Goal: Transaction & Acquisition: Purchase product/service

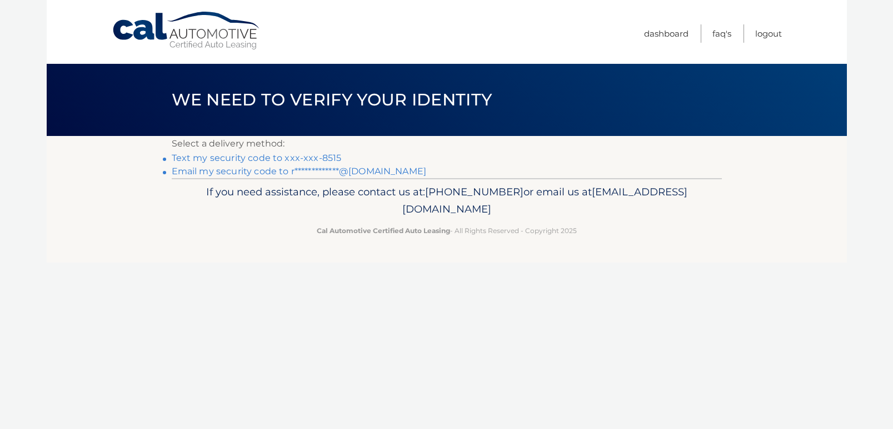
click at [302, 161] on link "Text my security code to xxx-xxx-8515" at bounding box center [257, 158] width 170 height 11
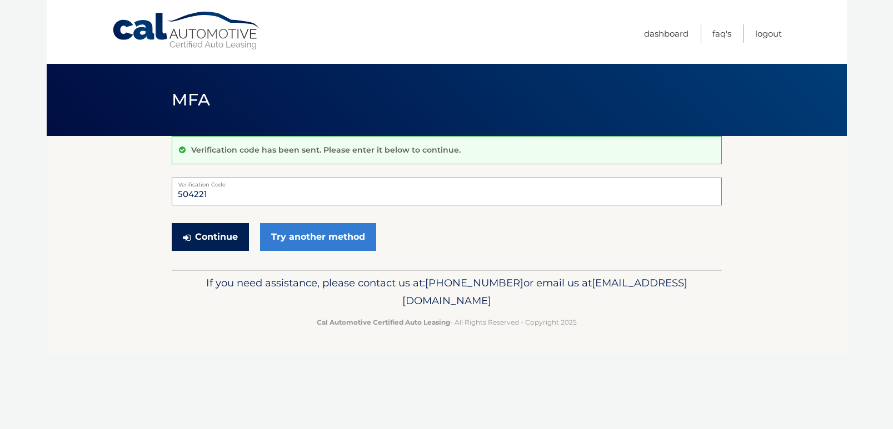
type input "504221"
click at [224, 239] on button "Continue" at bounding box center [210, 237] width 77 height 28
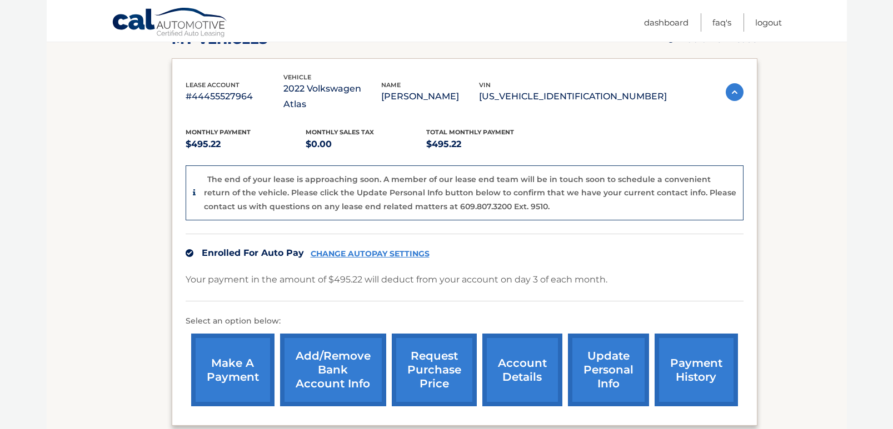
scroll to position [172, 0]
click at [241, 378] on link "make a payment" at bounding box center [232, 369] width 83 height 73
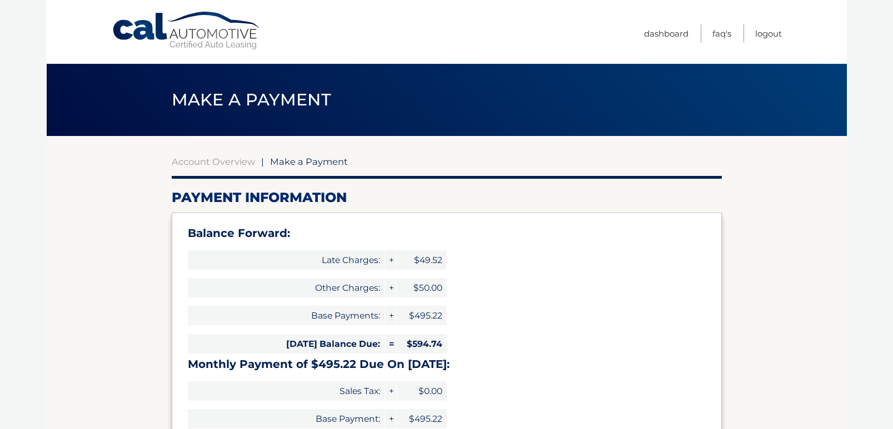
select select "M2VmZjA0NzUtNzNiYS00NWNjLTliZWEtMDYyNjAyYjg1MGU4"
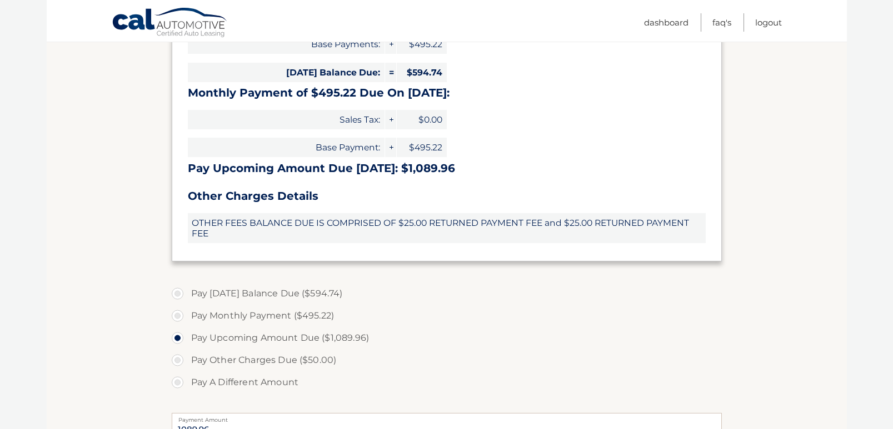
scroll to position [271, 0]
click at [179, 295] on label "Pay [DATE] Balance Due ($594.74)" at bounding box center [447, 294] width 550 height 22
click at [179, 295] on input "Pay [DATE] Balance Due ($594.74)" at bounding box center [181, 292] width 11 height 18
radio input "true"
type input "594.74"
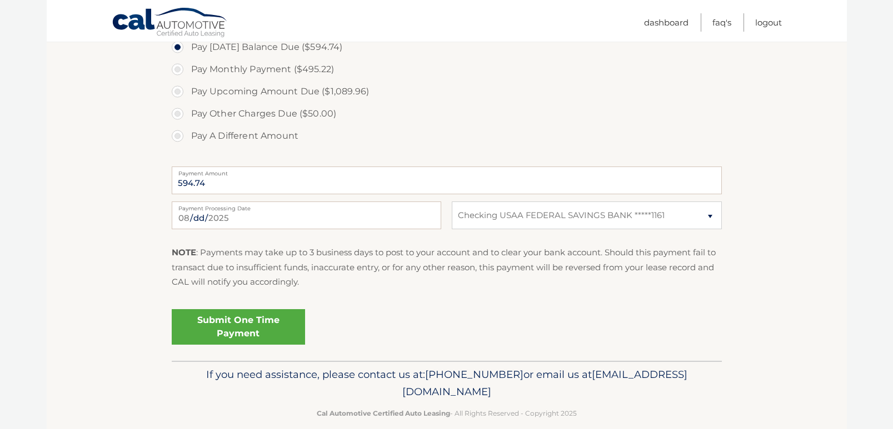
scroll to position [534, 0]
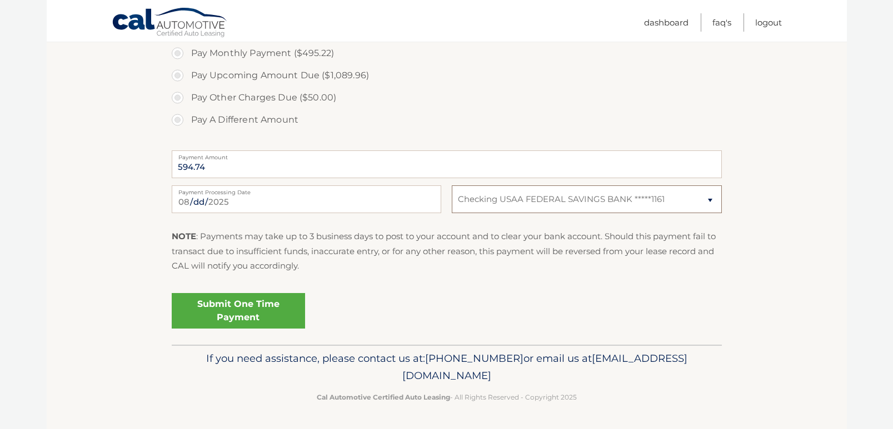
click at [547, 204] on select "Select Bank Account Checking USAA FEDERAL SAVINGS BANK *****1161" at bounding box center [586, 200] width 269 height 28
select select
click at [452, 186] on select "Select Bank Account Checking USAA FEDERAL SAVINGS BANK *****1161" at bounding box center [586, 200] width 269 height 28
click at [672, 26] on link "Dashboard" at bounding box center [666, 22] width 44 height 18
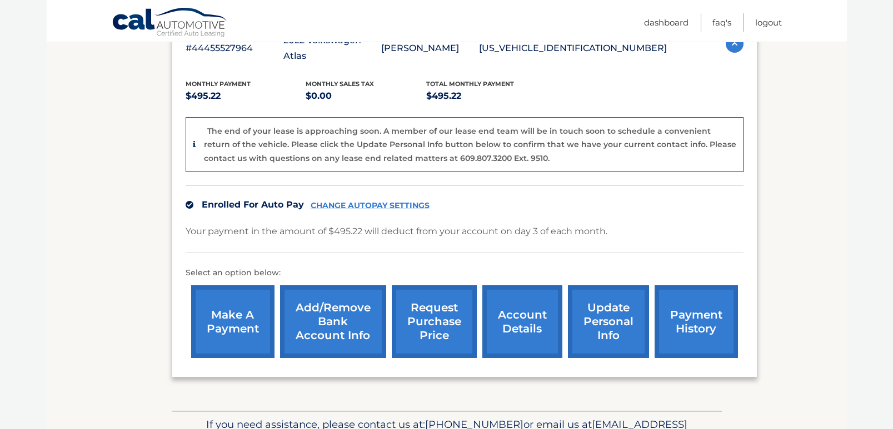
scroll to position [270, 0]
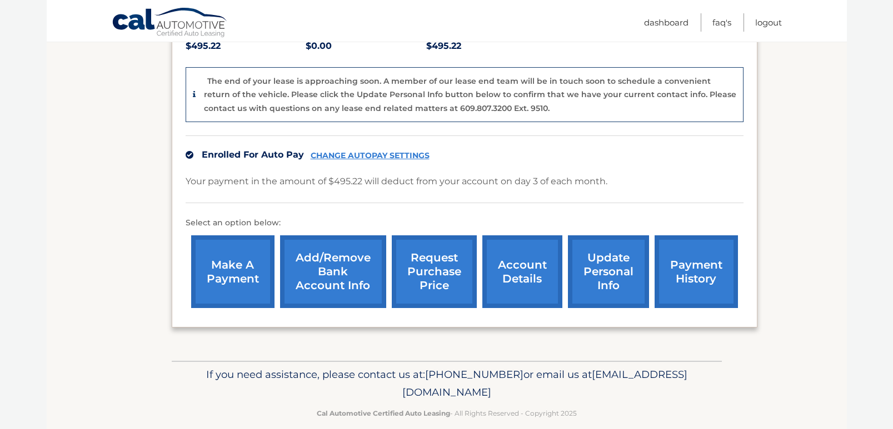
click at [258, 258] on link "make a payment" at bounding box center [232, 271] width 83 height 73
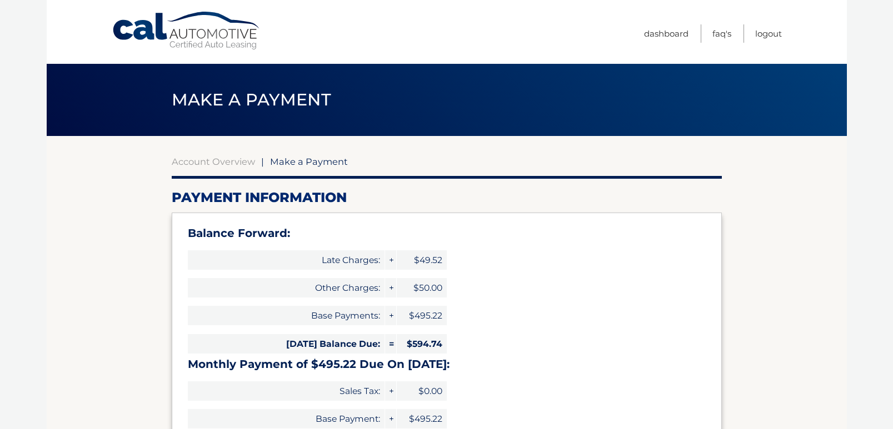
select select "M2VmZjA0NzUtNzNiYS00NWNjLTliZWEtMDYyNjAyYjg1MGU4"
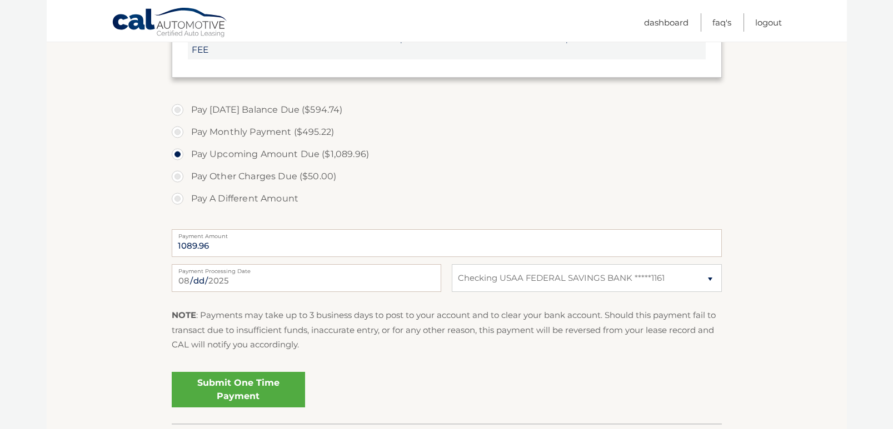
scroll to position [465, 0]
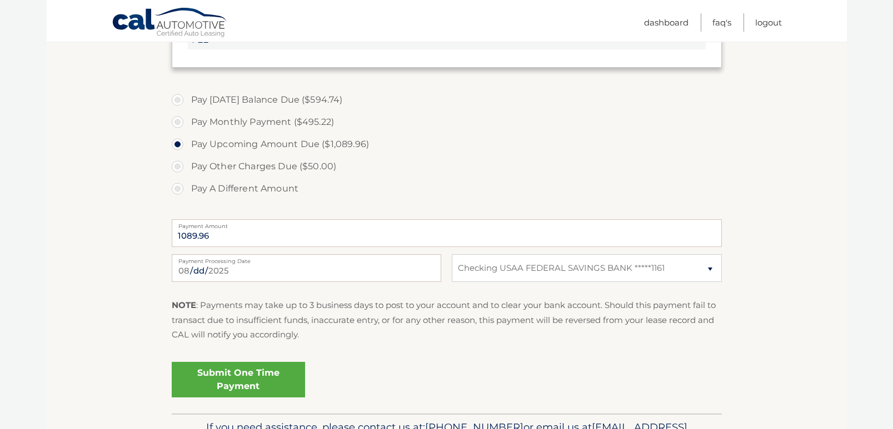
click at [177, 99] on label "Pay [DATE] Balance Due ($594.74)" at bounding box center [447, 100] width 550 height 22
click at [177, 99] on input "Pay [DATE] Balance Due ($594.74)" at bounding box center [181, 98] width 11 height 18
radio input "true"
type input "594.74"
click at [257, 382] on link "Submit One Time Payment" at bounding box center [238, 380] width 133 height 36
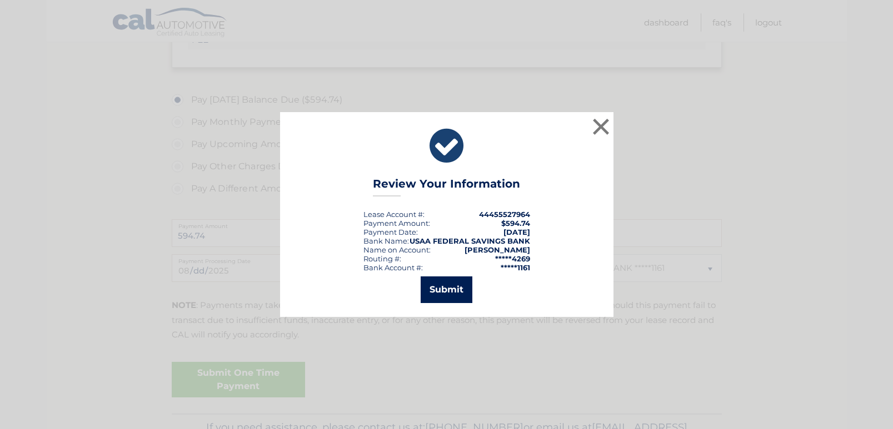
click at [452, 295] on button "Submit" at bounding box center [446, 290] width 52 height 27
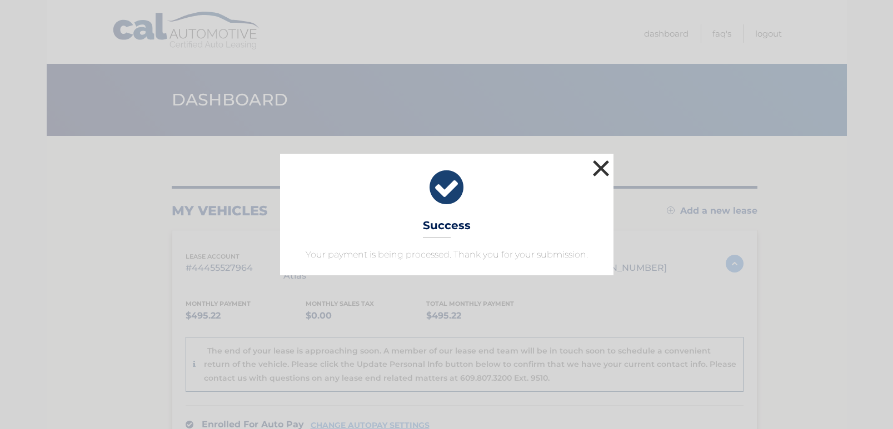
click at [607, 173] on button "×" at bounding box center [601, 168] width 22 height 22
